Goal: Information Seeking & Learning: Learn about a topic

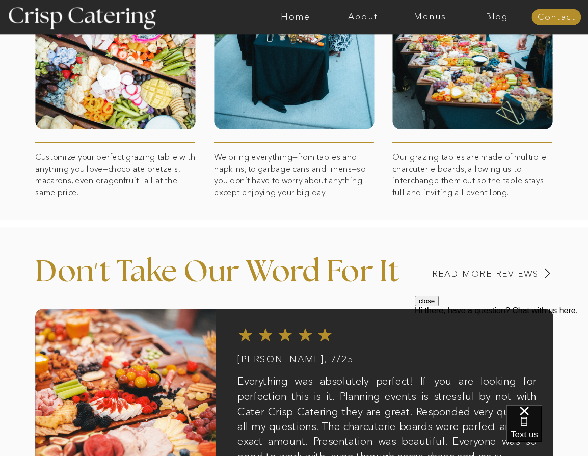
click at [145, 67] on div at bounding box center [115, 13] width 160 height 231
click at [420, 12] on nav "Menus" at bounding box center [429, 17] width 67 height 10
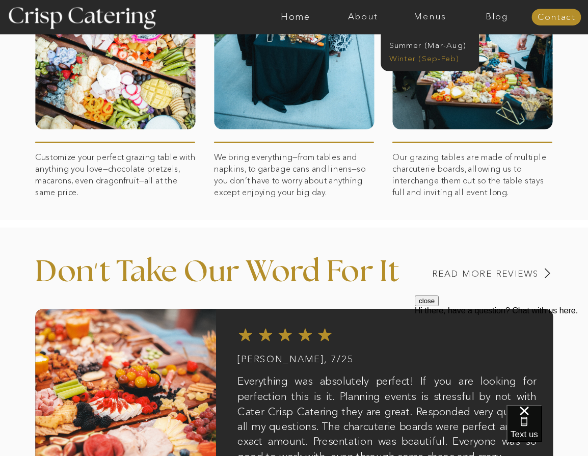
click at [430, 60] on nav "Winter (Sep-Feb)" at bounding box center [429, 57] width 80 height 9
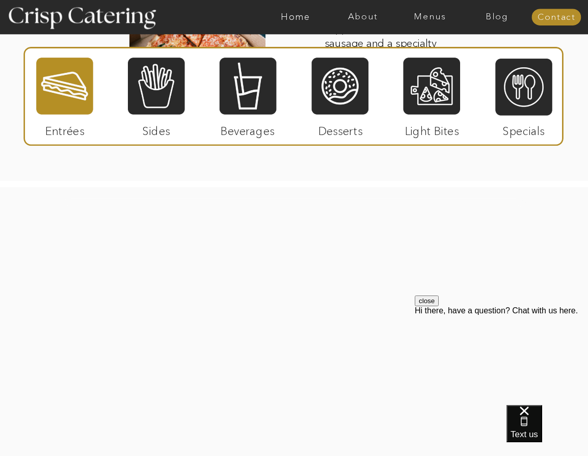
scroll to position [1239, 0]
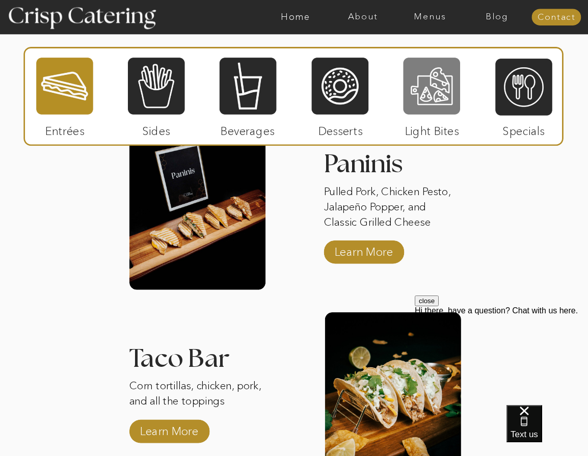
click at [459, 92] on div at bounding box center [431, 86] width 57 height 59
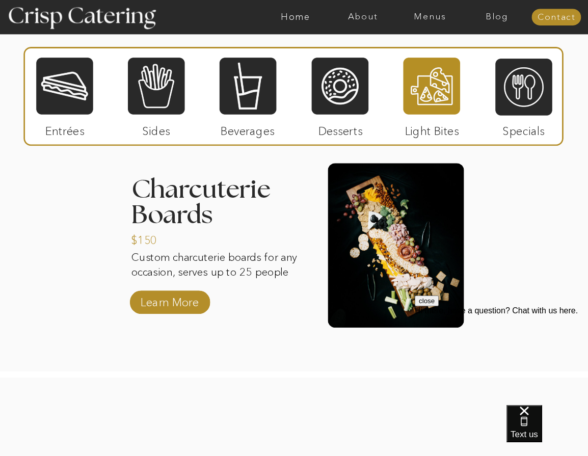
scroll to position [1095, 0]
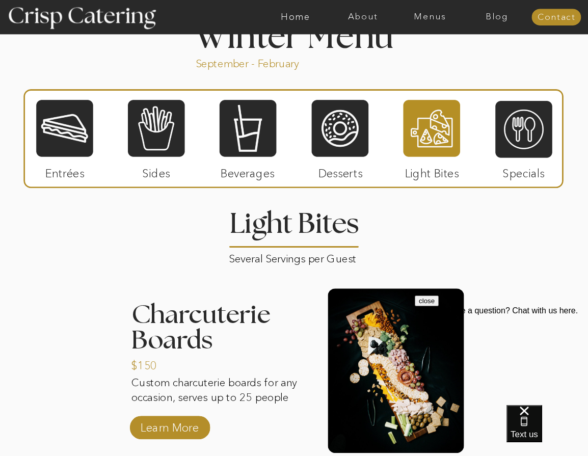
click at [392, 386] on div at bounding box center [395, 370] width 136 height 164
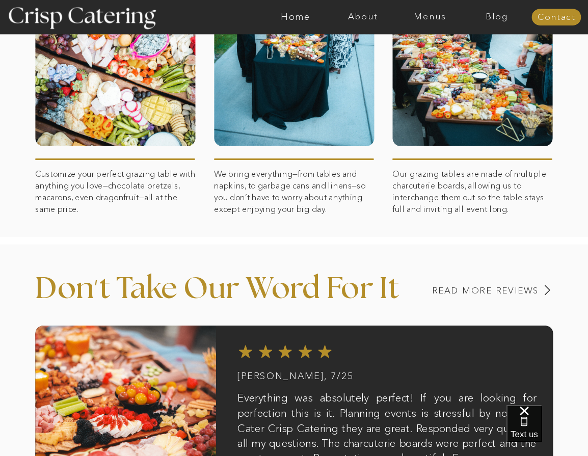
scroll to position [588, 0]
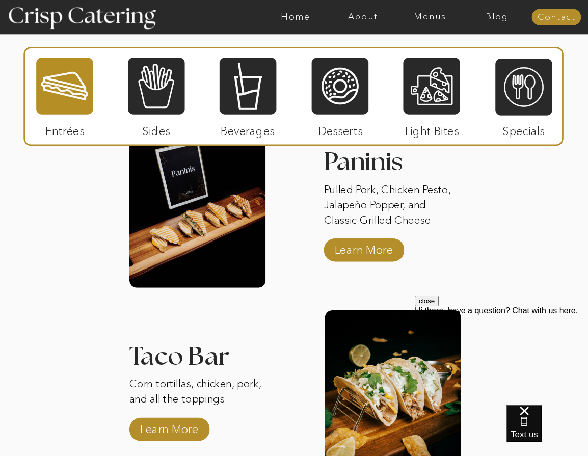
scroll to position [1226, 0]
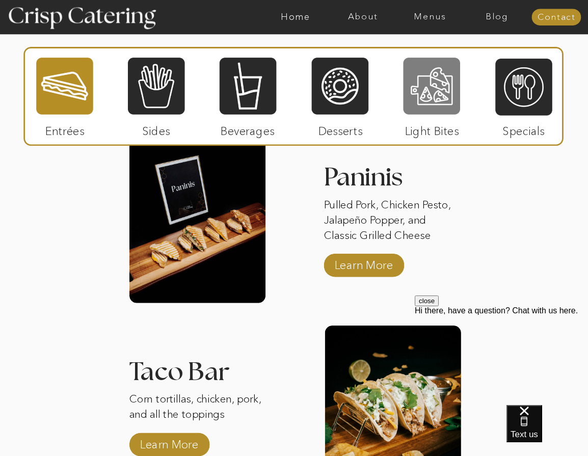
click at [438, 75] on div at bounding box center [431, 86] width 57 height 59
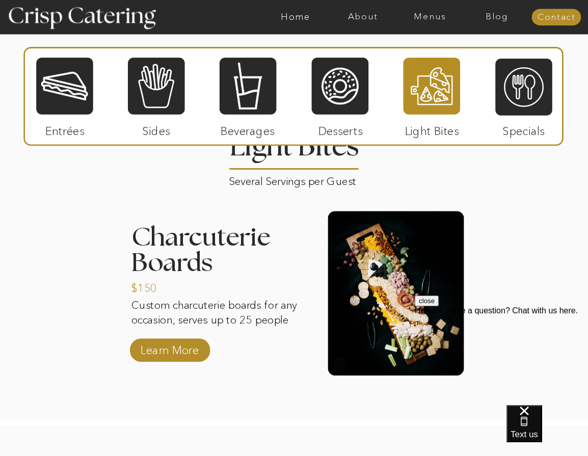
scroll to position [1172, 0]
click at [361, 309] on div at bounding box center [395, 293] width 136 height 164
